Goal: Task Accomplishment & Management: Manage account settings

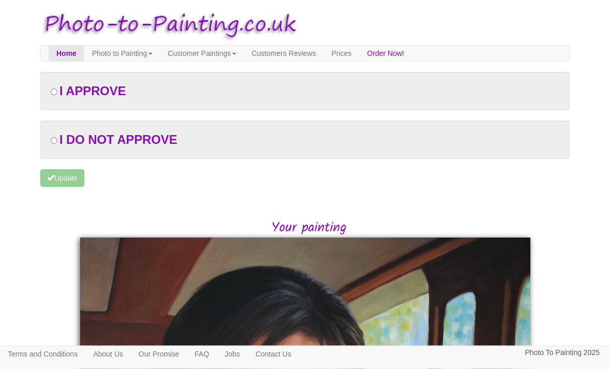
scroll to position [10, 0]
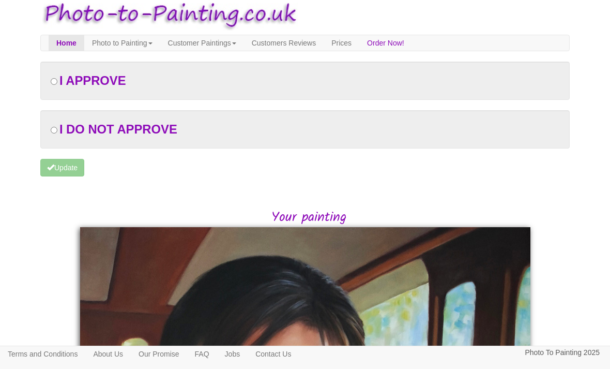
click at [53, 133] on input "radio" at bounding box center [54, 130] width 7 height 7
radio input "true"
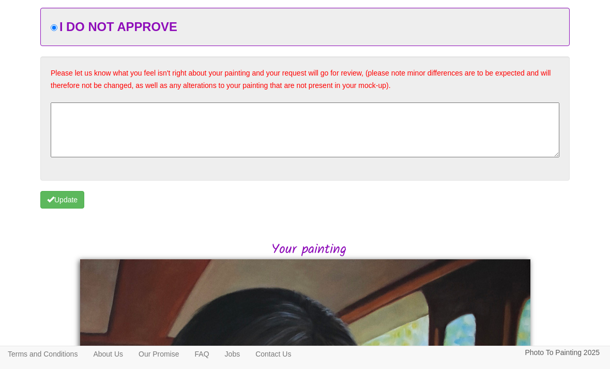
scroll to position [113, 0]
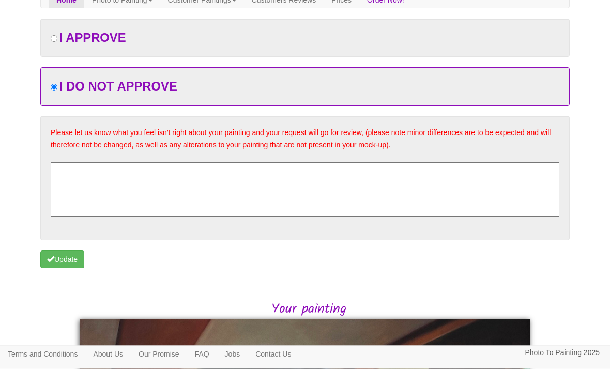
click at [57, 37] on input "radio" at bounding box center [54, 39] width 7 height 7
radio input "true"
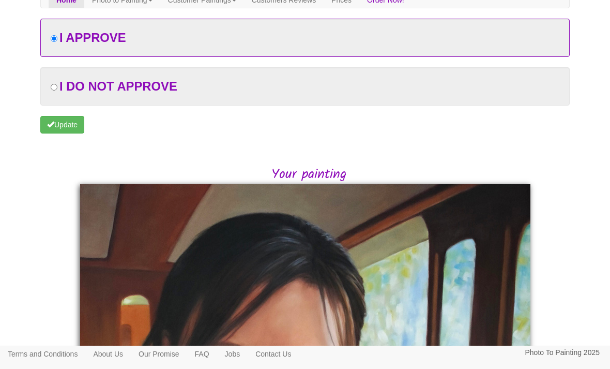
click at [66, 124] on button "Update" at bounding box center [62, 125] width 44 height 18
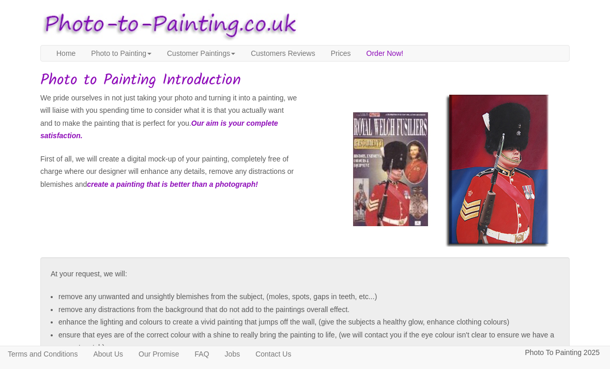
click at [108, 53] on link "Photo to Painting" at bounding box center [121, 53] width 76 height 16
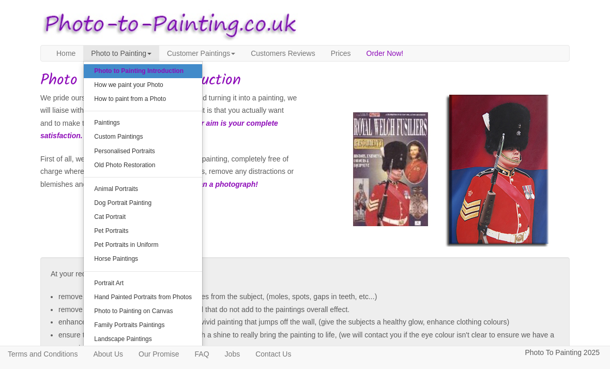
click at [195, 50] on link "Customer Paintings" at bounding box center [201, 53] width 84 height 16
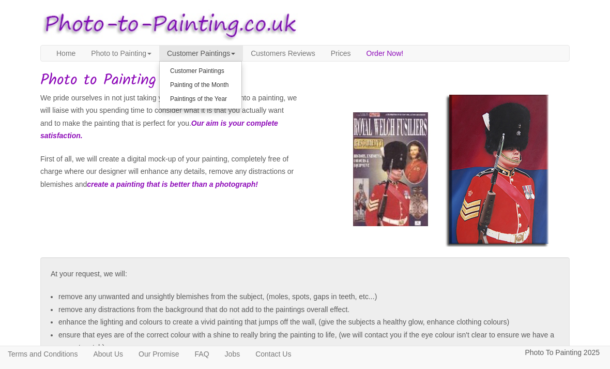
click at [359, 58] on link "Prices" at bounding box center [341, 53] width 36 height 16
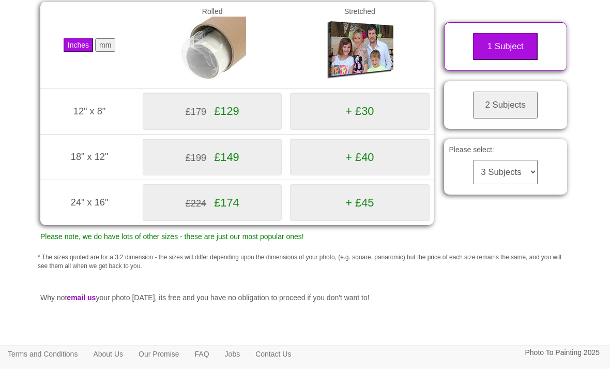
scroll to position [174, 0]
click at [522, 106] on button "2 Subjects" at bounding box center [505, 104] width 65 height 27
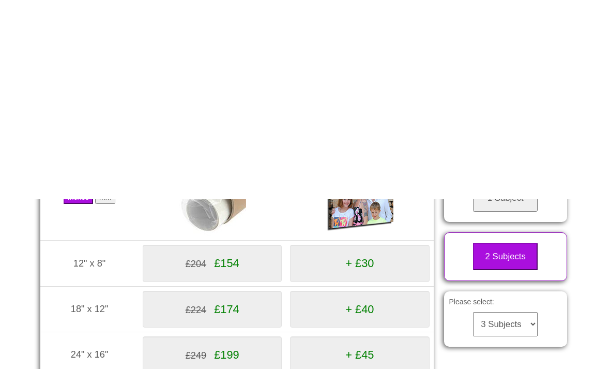
scroll to position [0, 0]
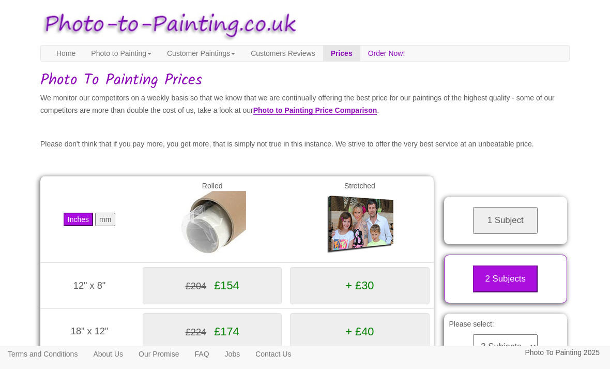
click at [118, 49] on link "Photo to Painting" at bounding box center [121, 53] width 76 height 16
